Goal: Information Seeking & Learning: Understand process/instructions

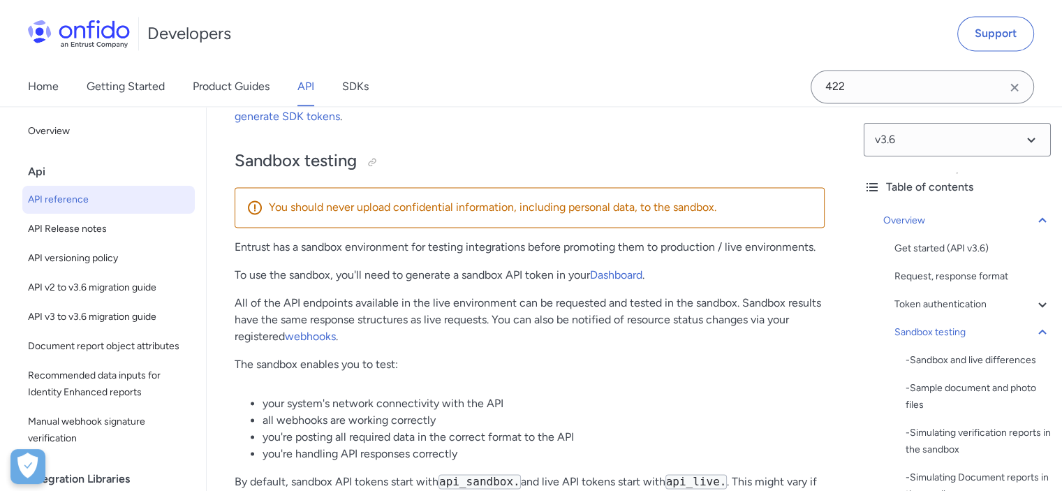
scroll to position [2149, 0]
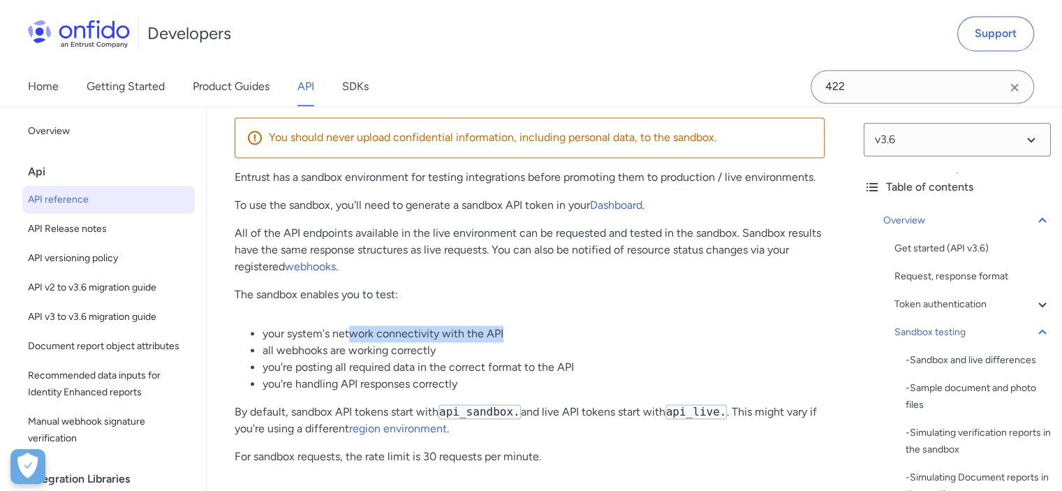
drag, startPoint x: 357, startPoint y: 332, endPoint x: 509, endPoint y: 332, distance: 151.5
click at [507, 332] on li "your system's network connectivity with the API" at bounding box center [543, 333] width 562 height 17
drag, startPoint x: 357, startPoint y: 364, endPoint x: 427, endPoint y: 363, distance: 69.8
click at [420, 363] on li "you're posting all required data in the correct format to the API" at bounding box center [543, 367] width 562 height 17
click at [492, 360] on li "you're posting all required data in the correct format to the API" at bounding box center [543, 367] width 562 height 17
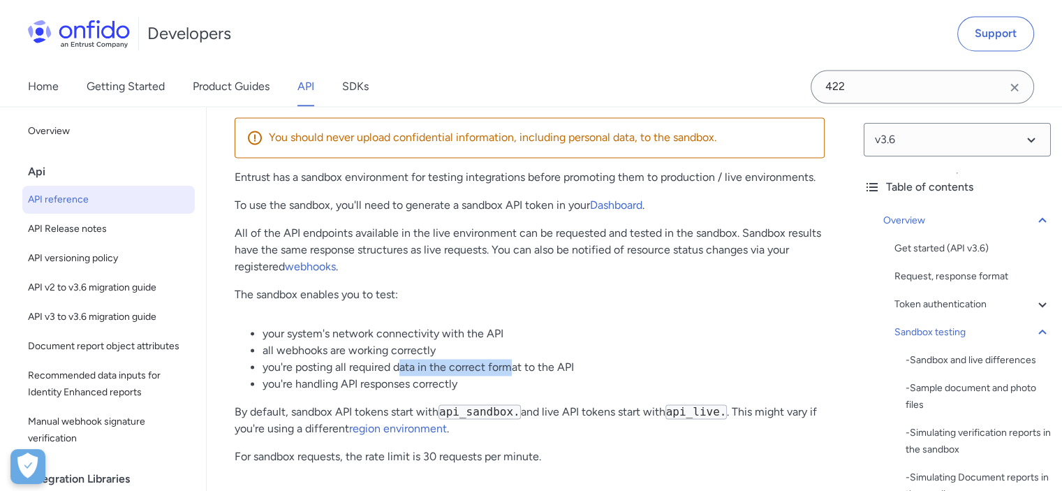
drag, startPoint x: 398, startPoint y: 368, endPoint x: 526, endPoint y: 372, distance: 128.5
click at [523, 372] on li "you're posting all required data in the correct format to the API" at bounding box center [543, 367] width 562 height 17
click at [528, 371] on li "you're posting all required data in the correct format to the API" at bounding box center [543, 367] width 562 height 17
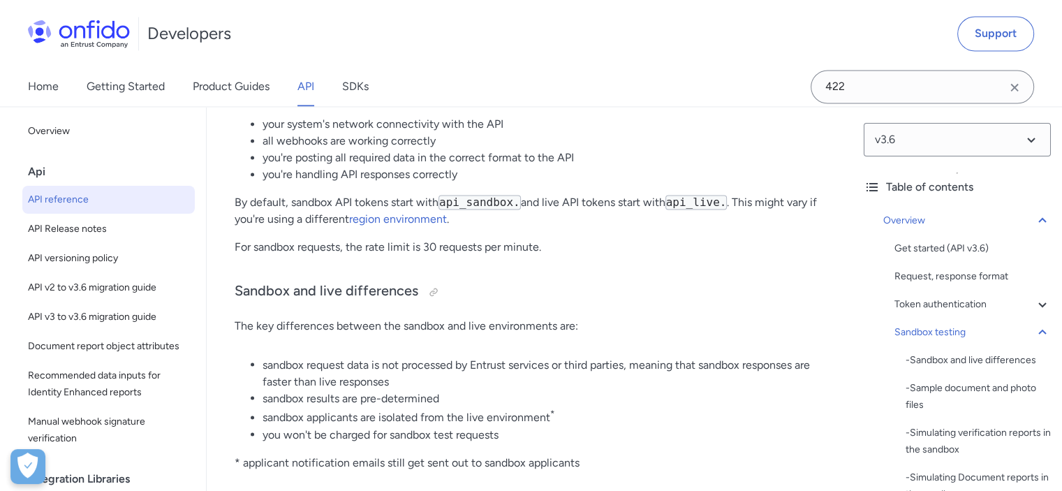
scroll to position [2428, 0]
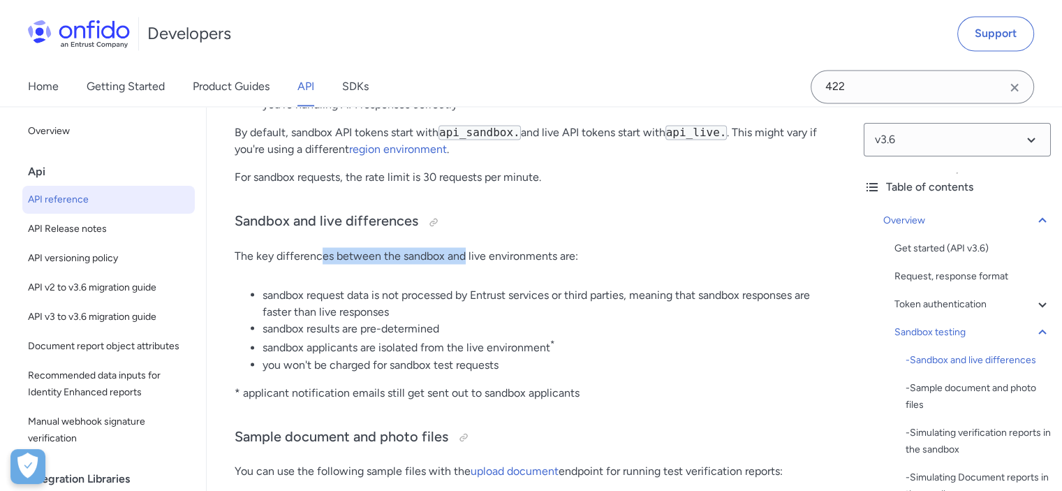
drag, startPoint x: 322, startPoint y: 256, endPoint x: 503, endPoint y: 255, distance: 180.1
click at [492, 255] on p "The key differences between the sandbox and live environments are:" at bounding box center [530, 255] width 590 height 17
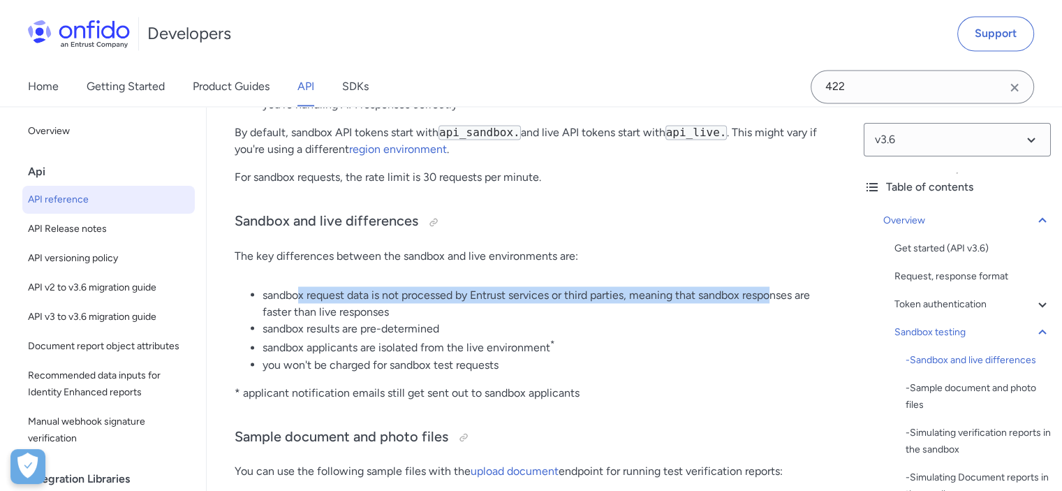
drag, startPoint x: 297, startPoint y: 301, endPoint x: 789, endPoint y: 304, distance: 491.4
click at [785, 304] on li "sandbox request data is not processed by Entrust services or third parties, mea…" at bounding box center [543, 303] width 562 height 34
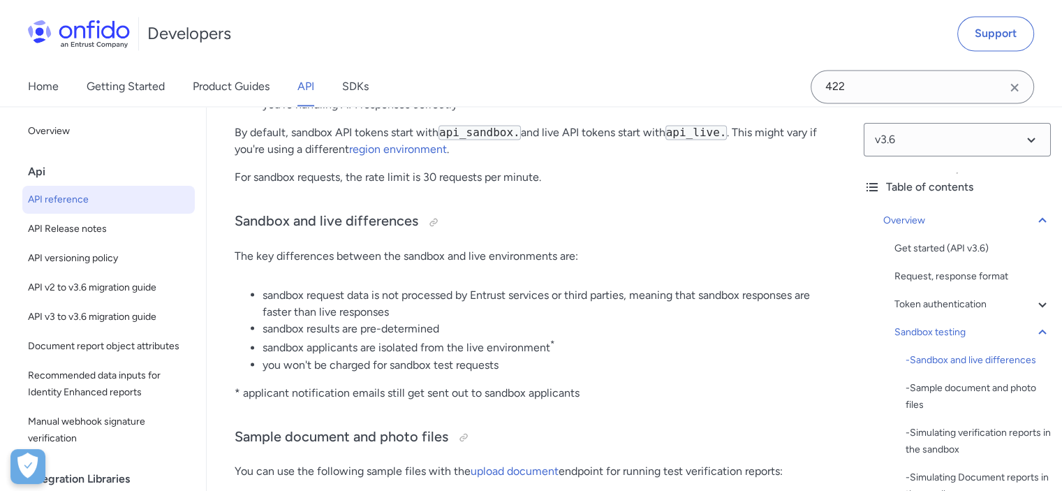
click at [801, 304] on li "sandbox request data is not processed by Entrust services or third parties, mea…" at bounding box center [543, 303] width 562 height 34
drag, startPoint x: 285, startPoint y: 329, endPoint x: 424, endPoint y: 329, distance: 139.6
click at [420, 329] on li "sandbox results are pre-determined" at bounding box center [543, 328] width 562 height 17
click at [424, 329] on li "sandbox results are pre-determined" at bounding box center [543, 328] width 562 height 17
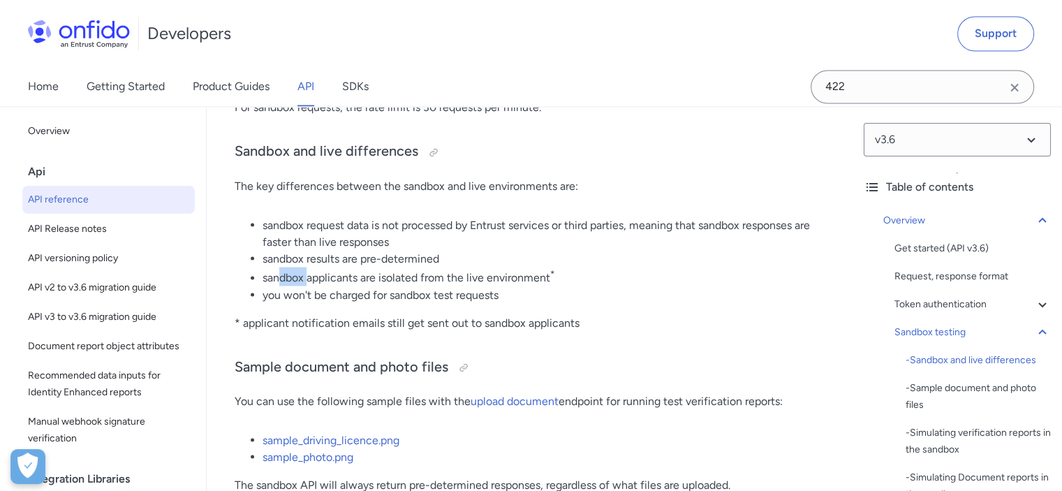
drag, startPoint x: 279, startPoint y: 280, endPoint x: 394, endPoint y: 280, distance: 114.5
click at [354, 280] on li "sandbox applicants are isolated from the live environment *" at bounding box center [543, 276] width 562 height 19
click at [528, 279] on li "sandbox applicants are isolated from the live environment *" at bounding box center [543, 276] width 562 height 19
drag, startPoint x: 276, startPoint y: 294, endPoint x: 448, endPoint y: 294, distance: 172.4
click at [405, 294] on li "you won't be charged for sandbox test requests" at bounding box center [543, 294] width 562 height 17
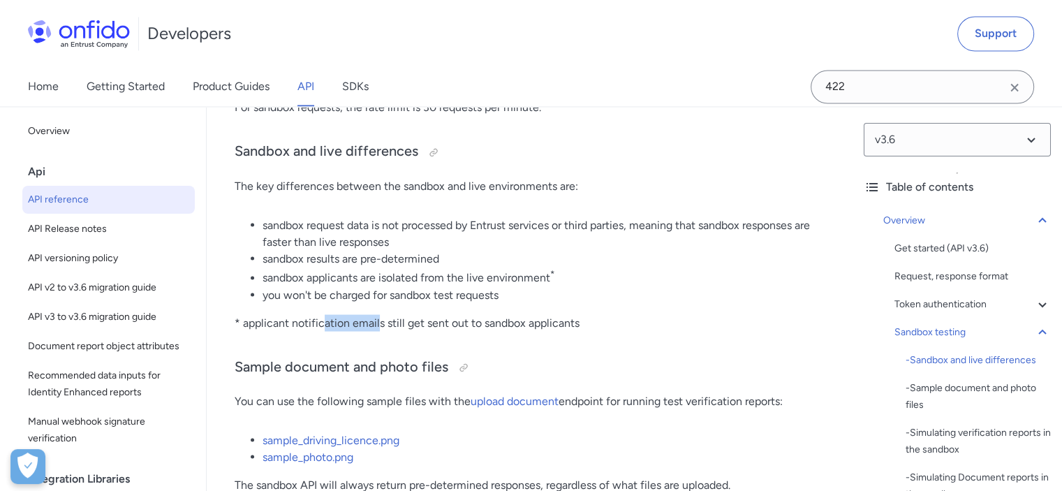
drag, startPoint x: 321, startPoint y: 321, endPoint x: 431, endPoint y: 322, distance: 110.3
click at [417, 322] on p "* applicant notification emails still get sent out to sandbox applicants" at bounding box center [530, 322] width 590 height 17
click at [433, 322] on p "* applicant notification emails still get sent out to sandbox applicants" at bounding box center [530, 322] width 590 height 17
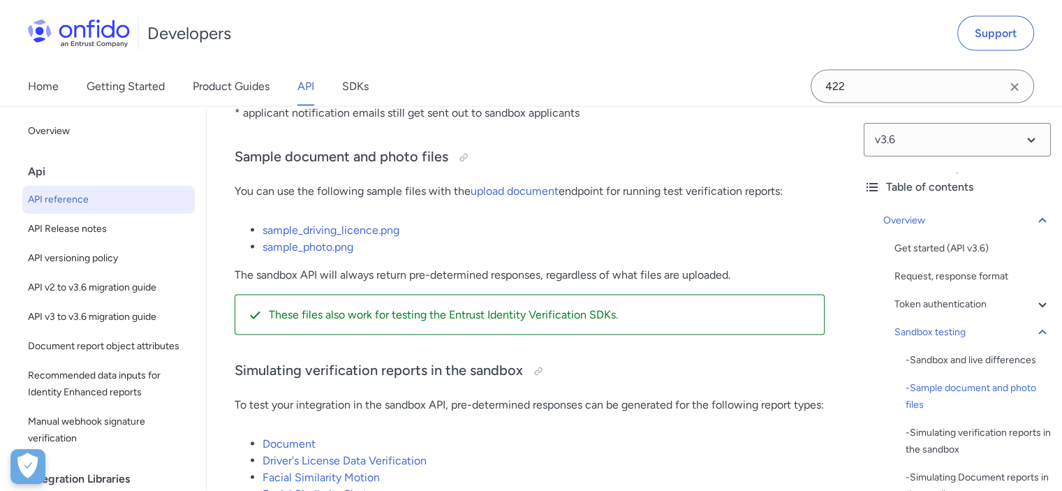
scroll to position [2777, 0]
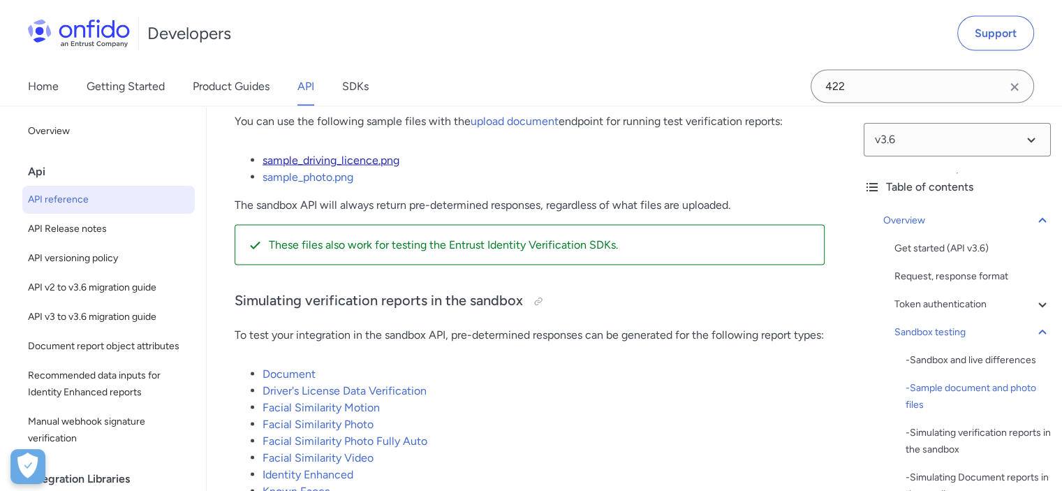
click at [374, 164] on link "sample_driving_licence.png" at bounding box center [330, 160] width 137 height 13
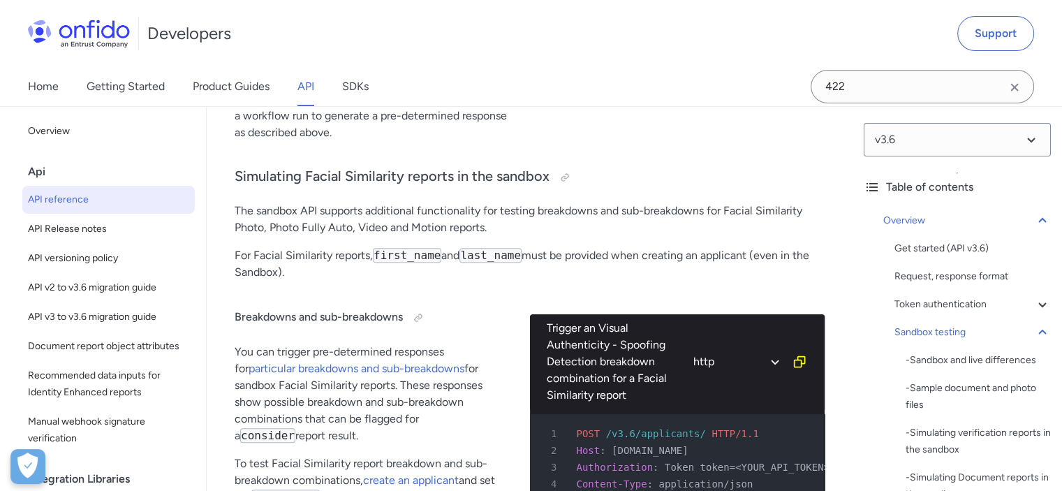
scroll to position [5569, 0]
